Goal: Task Accomplishment & Management: Complete application form

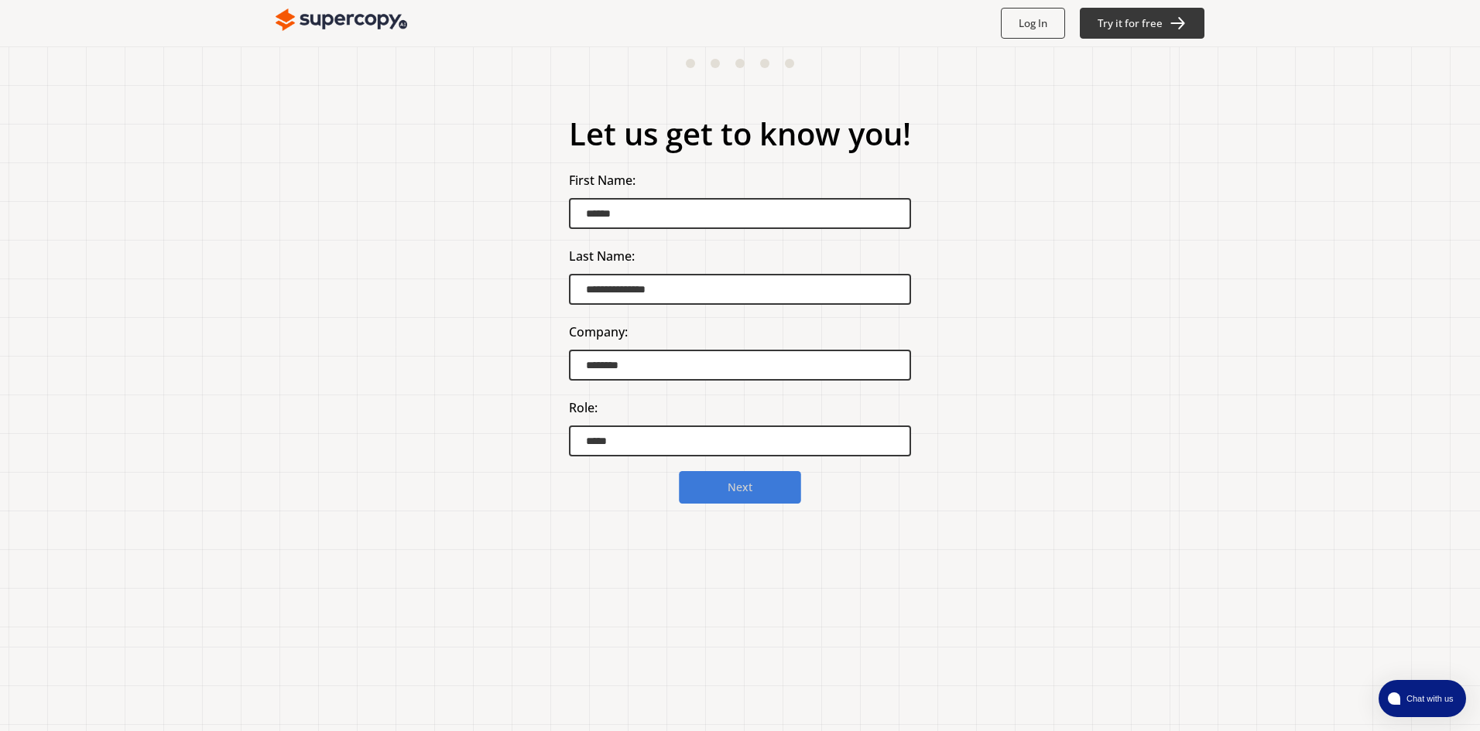
click at [738, 488] on b "Next" at bounding box center [739, 488] width 25 height 15
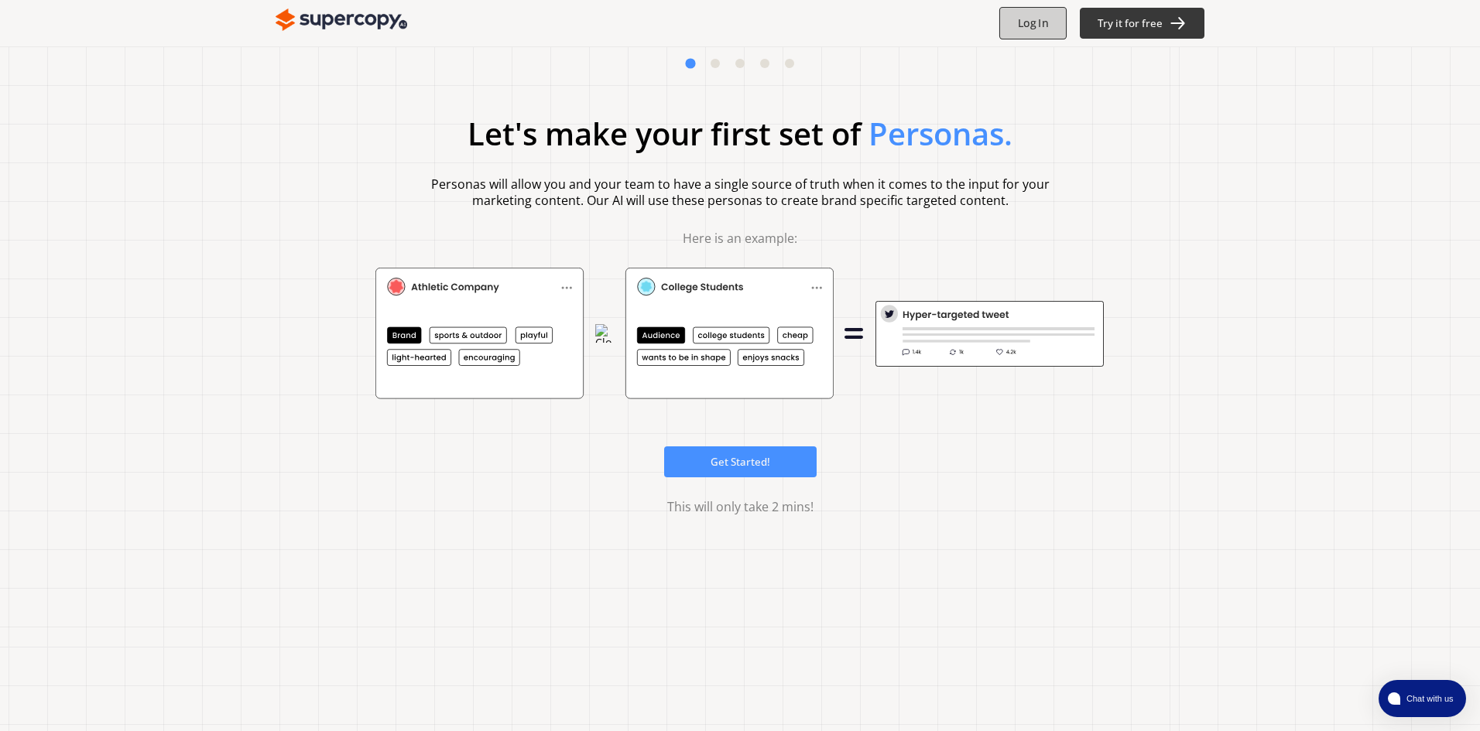
click at [1038, 22] on b "Log In" at bounding box center [1033, 23] width 30 height 15
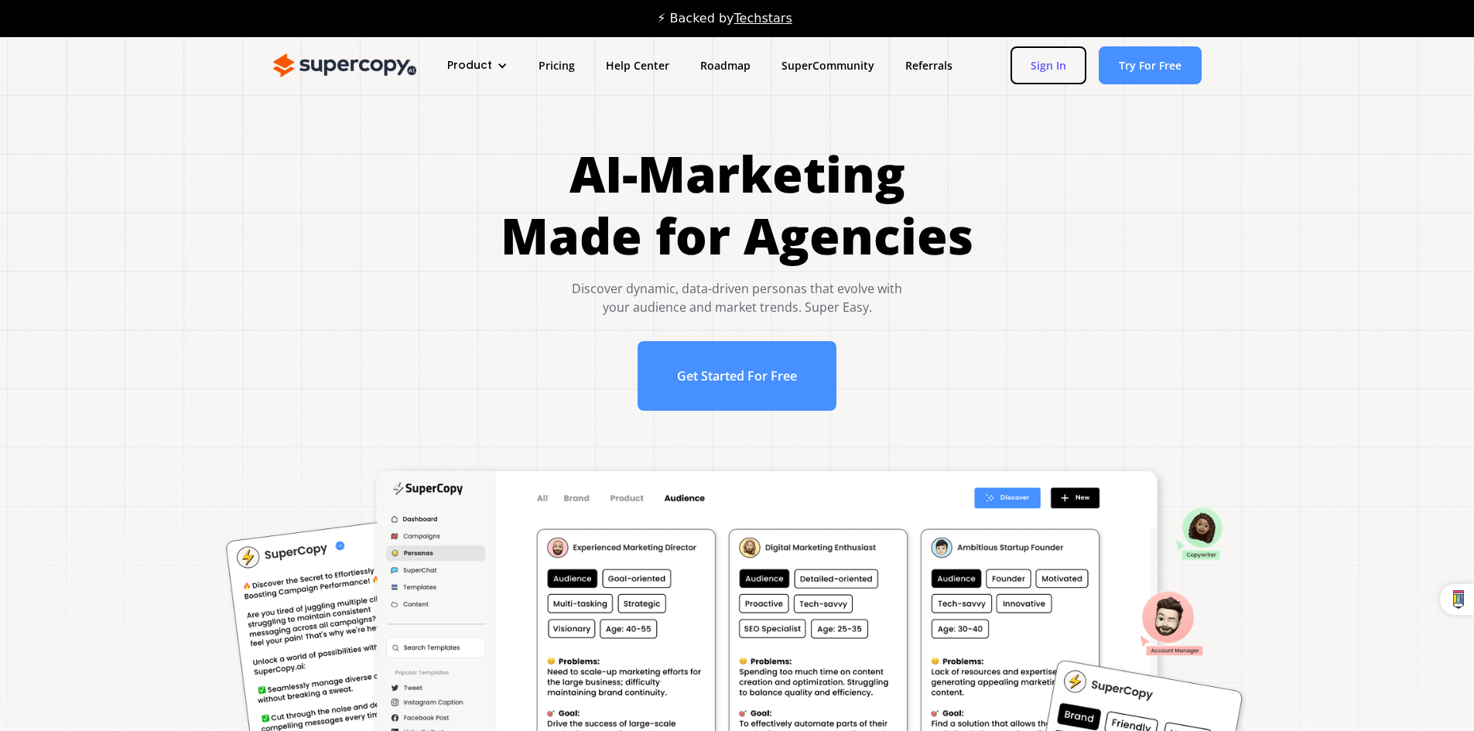
click at [1044, 60] on link "Sign In" at bounding box center [1049, 65] width 76 height 38
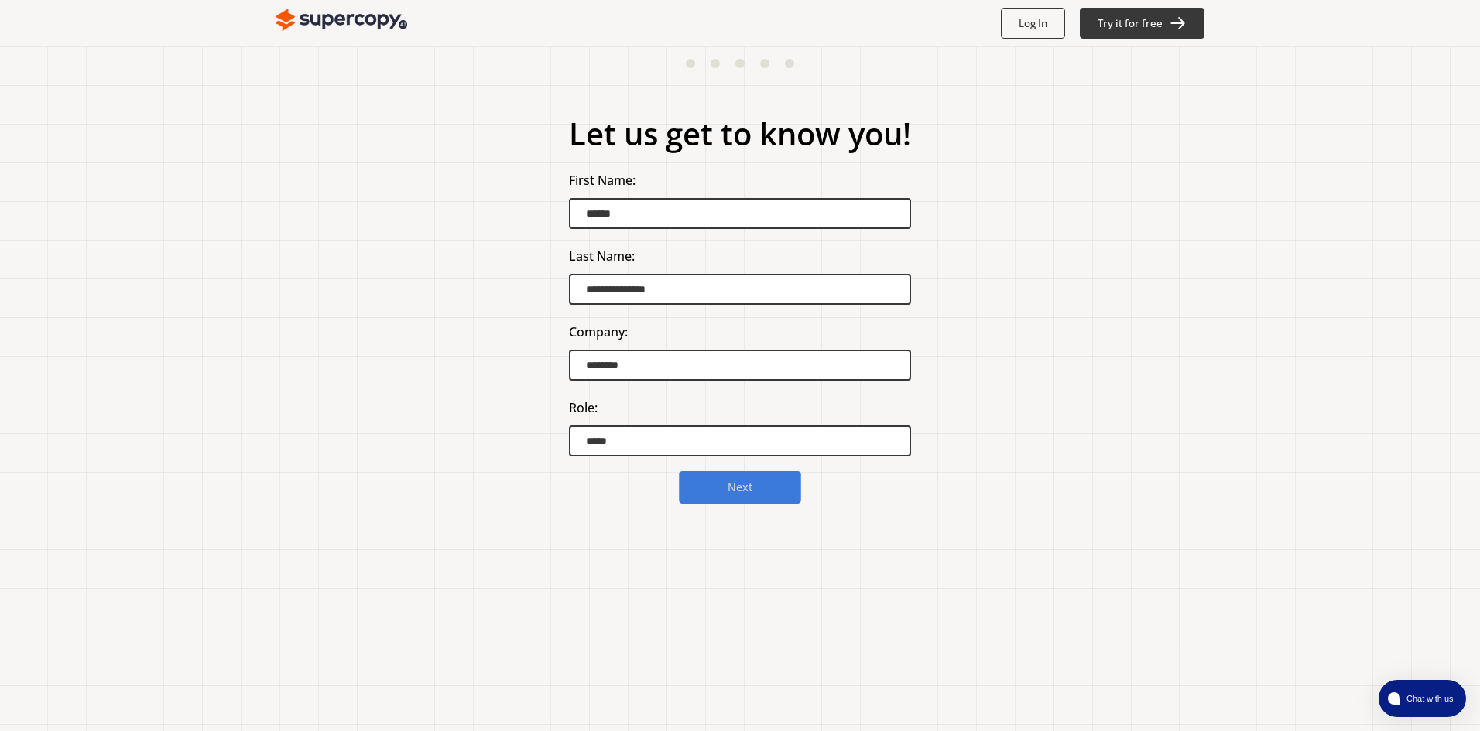
click at [729, 482] on b "Next" at bounding box center [739, 488] width 25 height 15
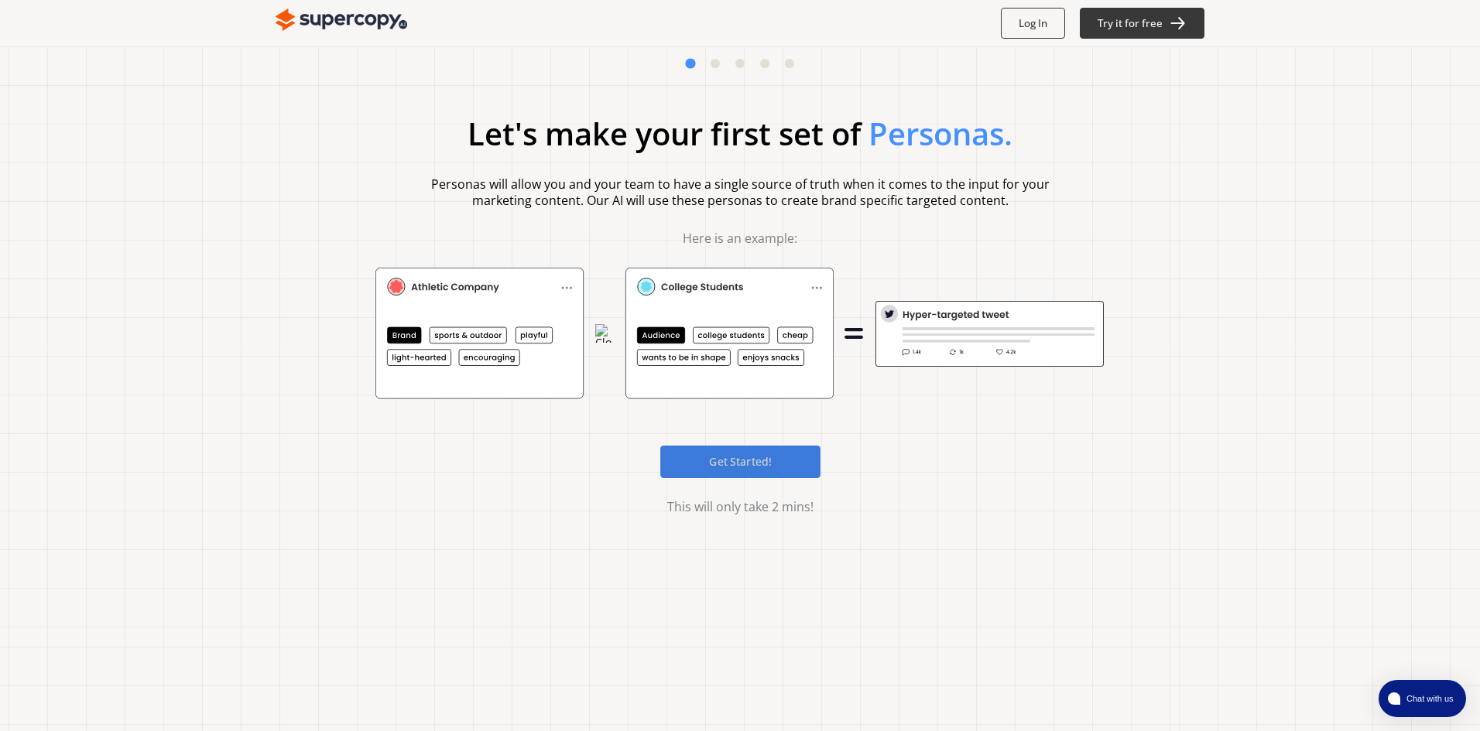
click at [731, 466] on b "Get Started!" at bounding box center [740, 461] width 63 height 15
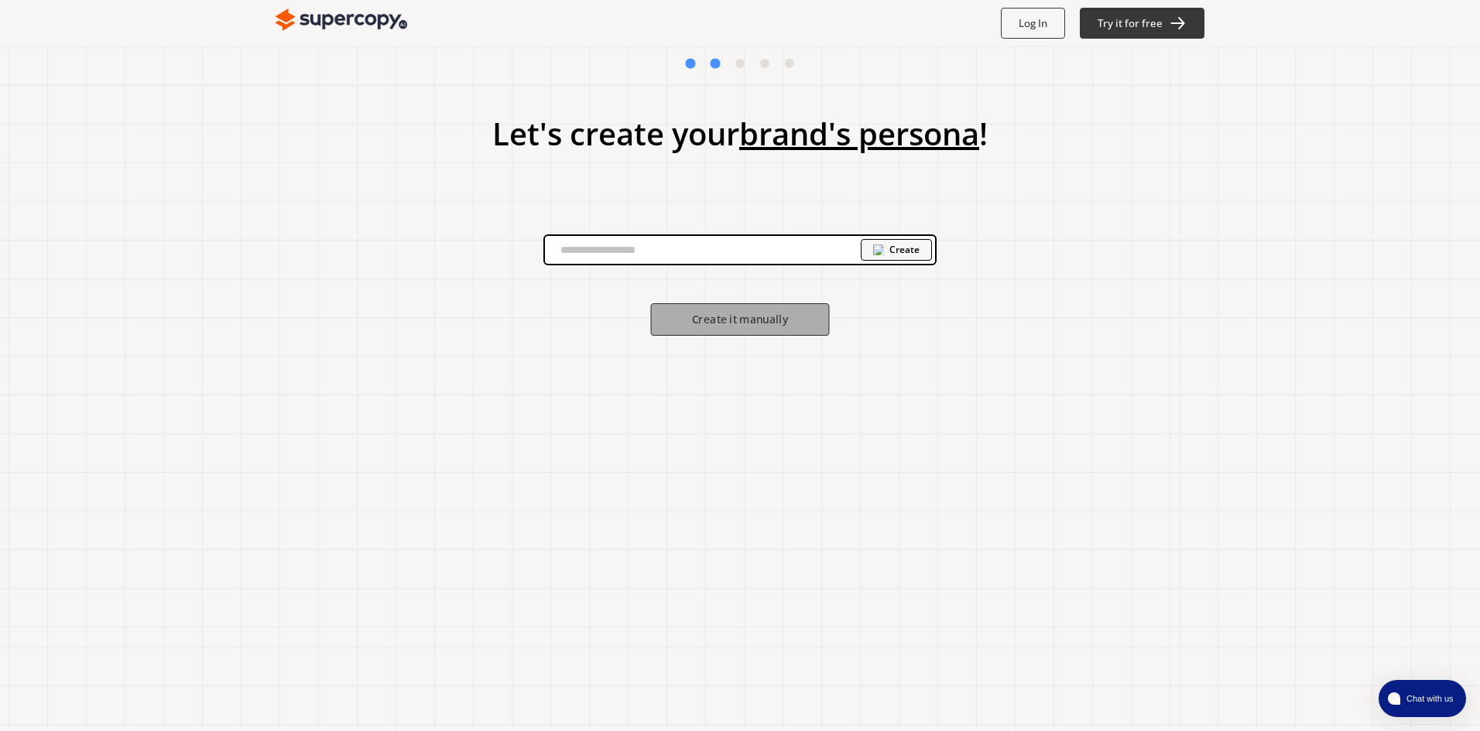
click at [763, 320] on b "Create it manually" at bounding box center [740, 320] width 96 height 15
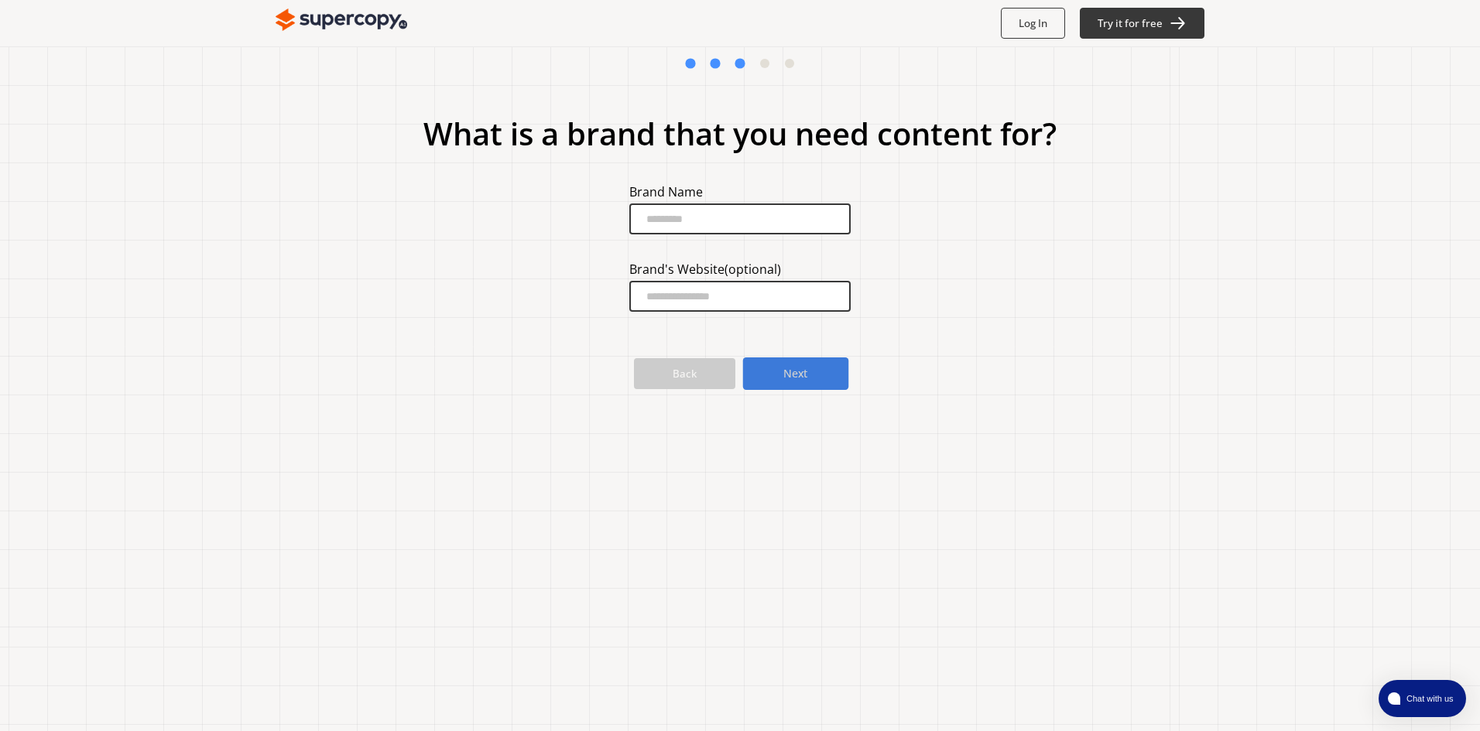
click at [783, 370] on b "Next" at bounding box center [795, 374] width 25 height 15
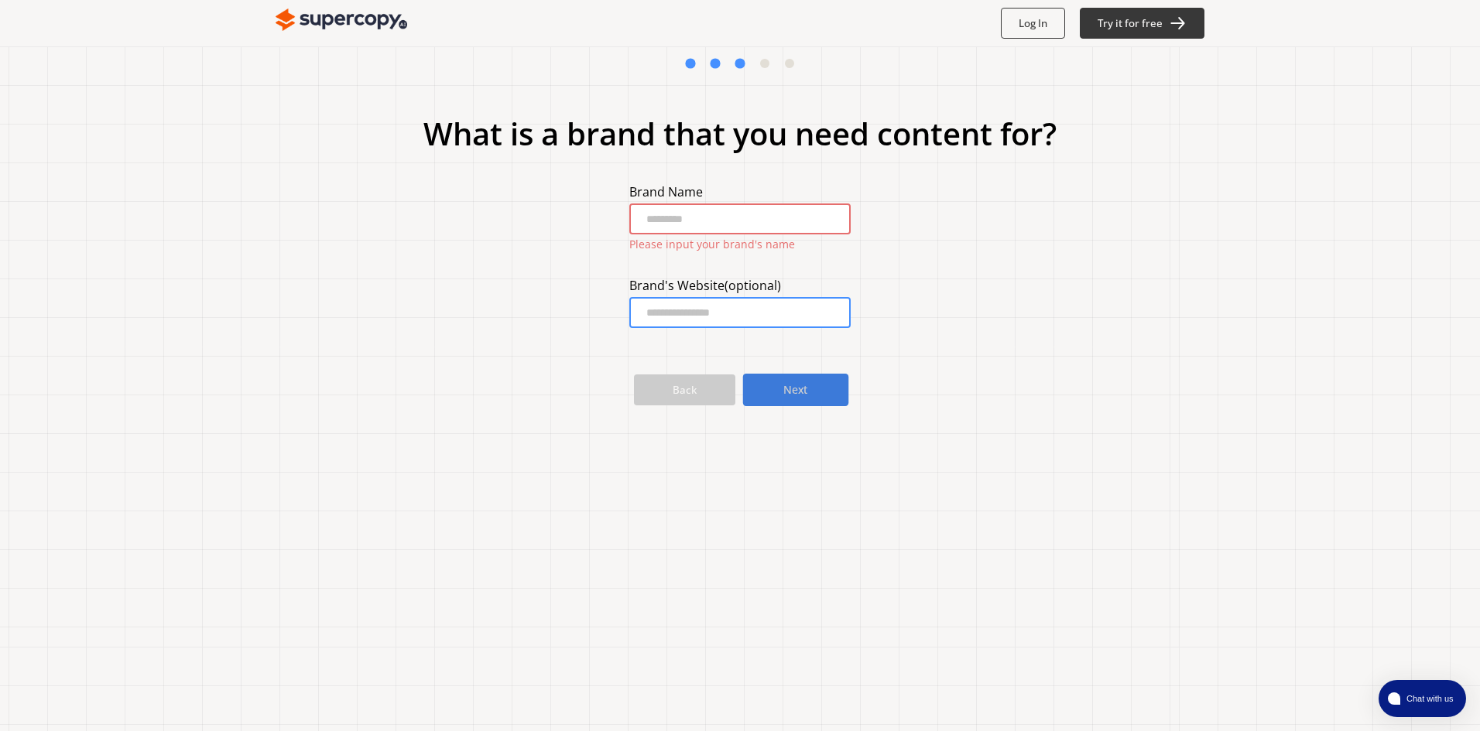
click at [786, 385] on b "Next" at bounding box center [795, 390] width 25 height 15
click at [707, 219] on input "brand-input" at bounding box center [739, 219] width 221 height 31
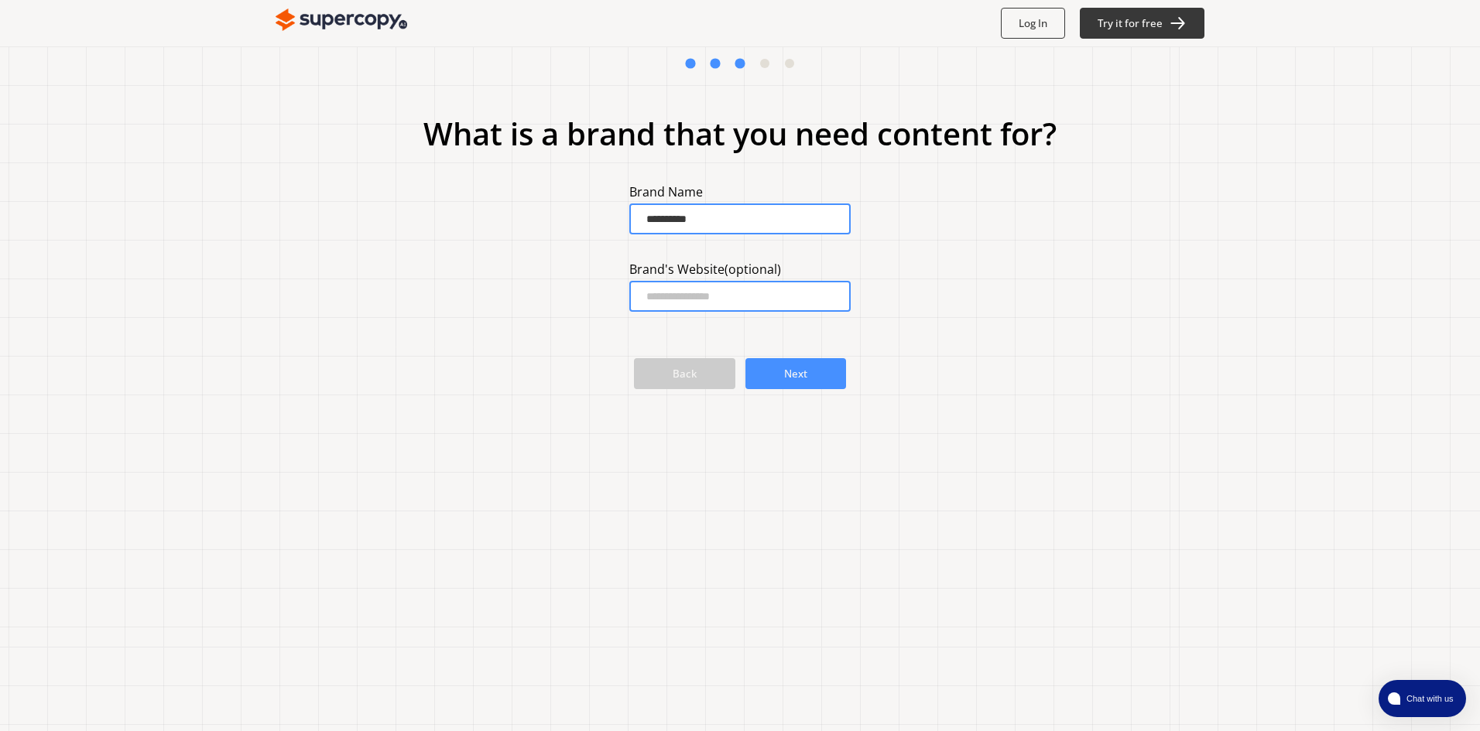
type input "**********"
click at [682, 297] on input "brandWebsite-input" at bounding box center [739, 296] width 221 height 31
click at [644, 296] on input "**********" at bounding box center [739, 296] width 221 height 31
type input "**********"
click at [816, 372] on button "Next" at bounding box center [796, 374] width 106 height 33
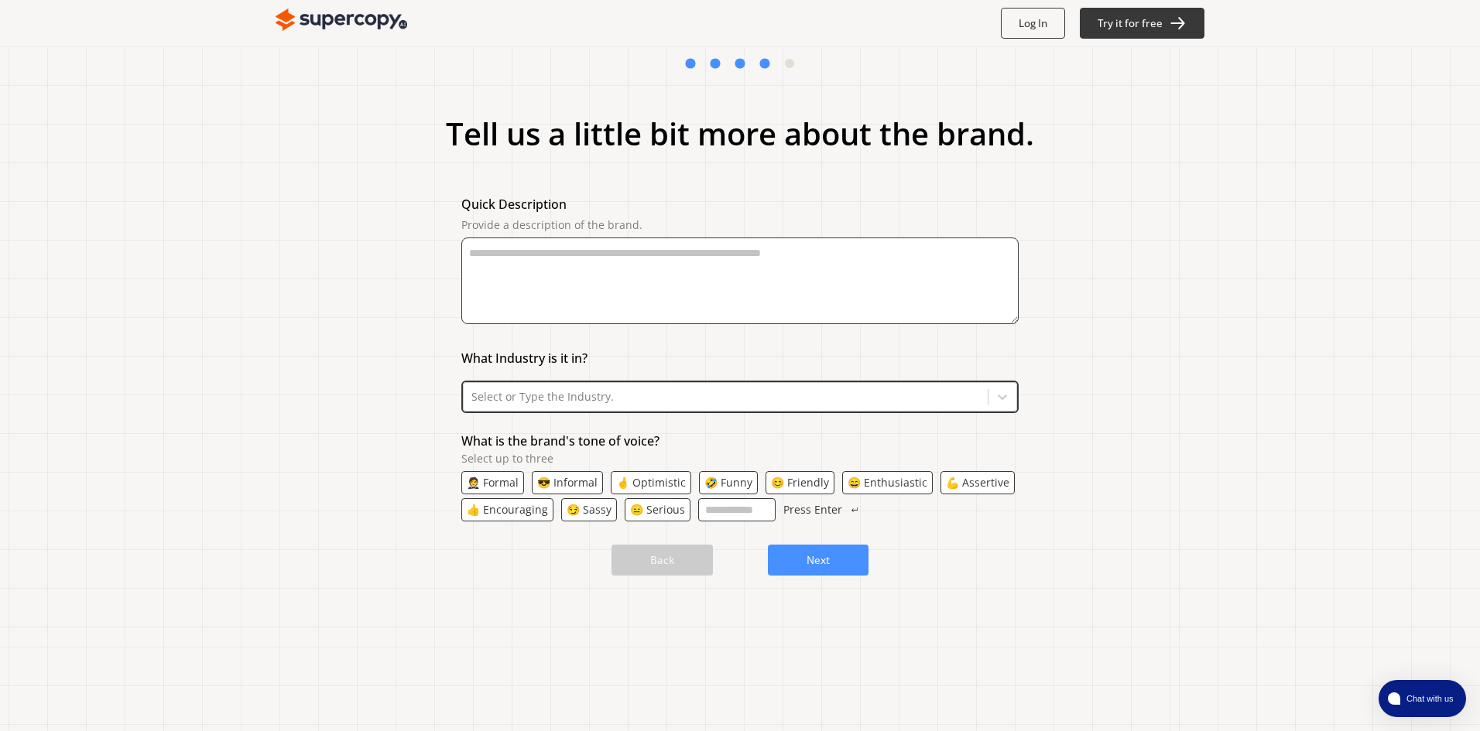
click at [346, 14] on img at bounding box center [342, 20] width 132 height 31
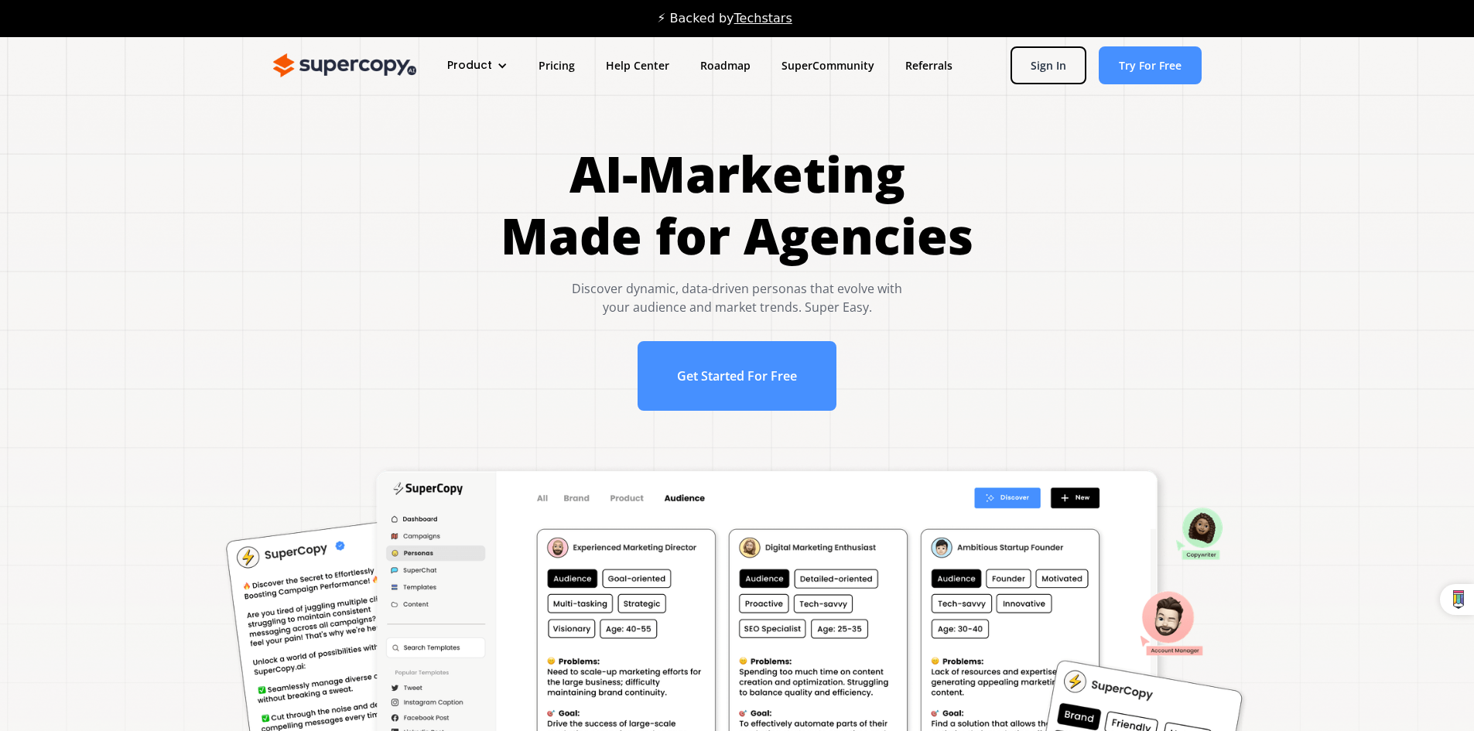
click at [486, 59] on div "Product" at bounding box center [469, 65] width 45 height 16
click at [544, 70] on link "Pricing" at bounding box center [556, 65] width 67 height 29
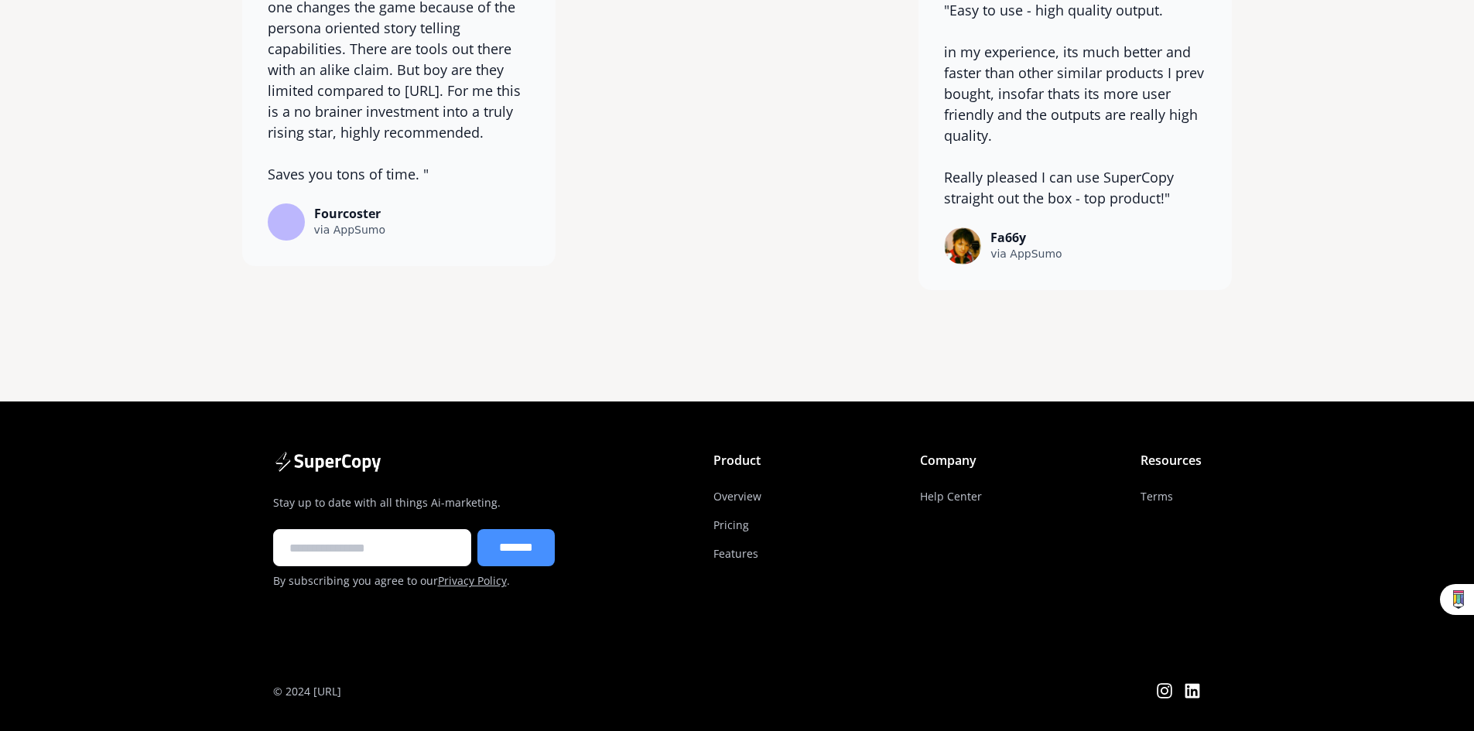
scroll to position [12225, 0]
click at [950, 492] on link "Help Center" at bounding box center [951, 496] width 62 height 29
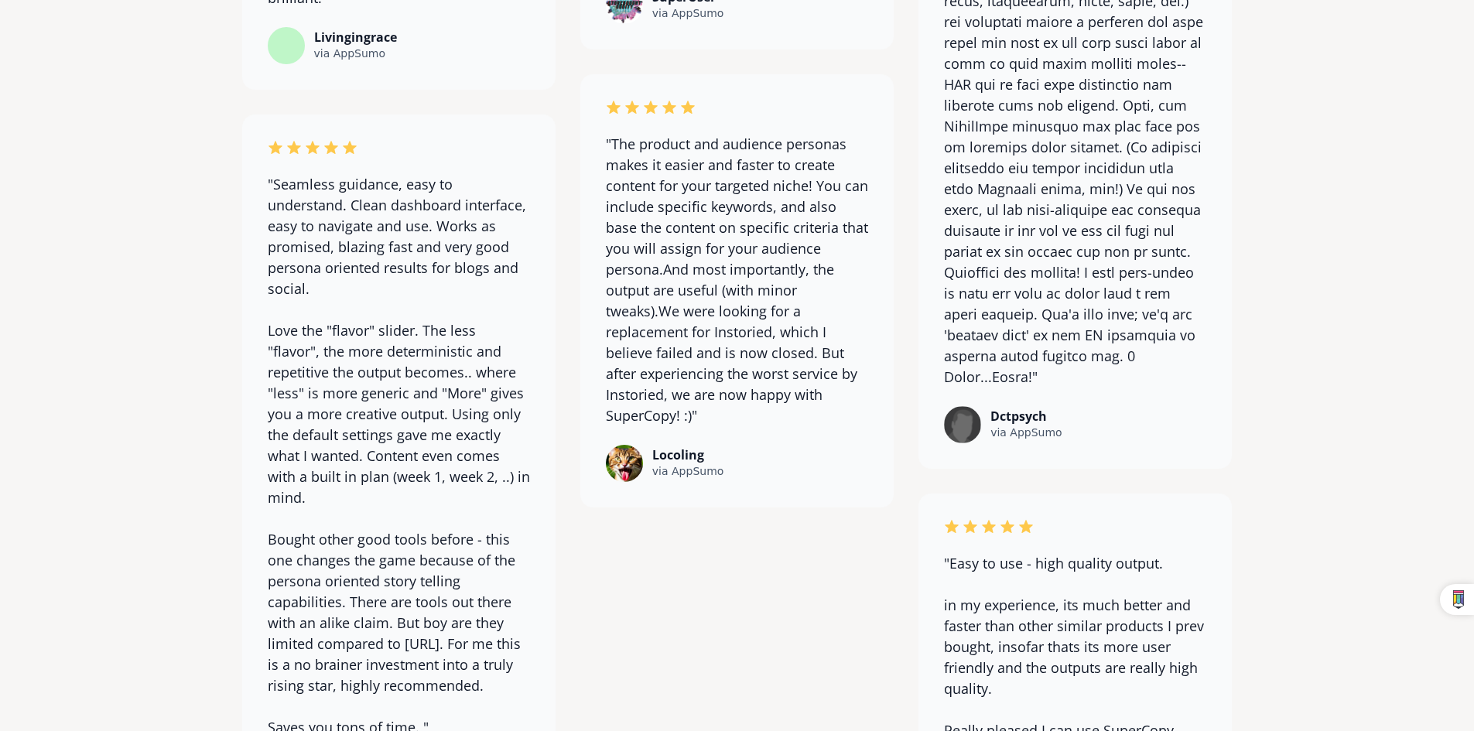
scroll to position [11654, 0]
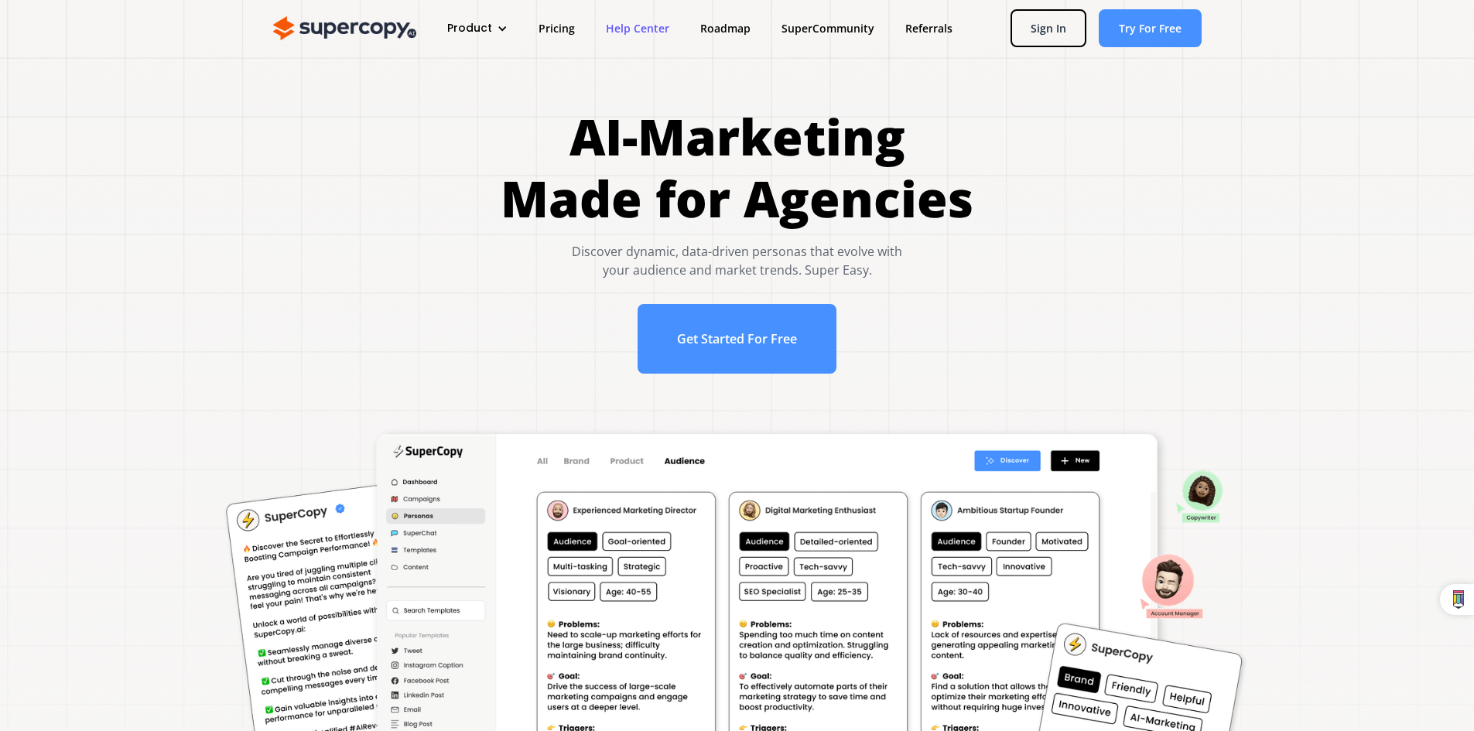
click at [645, 31] on link "Help Center" at bounding box center [637, 28] width 94 height 29
click at [833, 29] on link "SuperCommunity" at bounding box center [828, 28] width 124 height 29
